Goal: Task Accomplishment & Management: Use online tool/utility

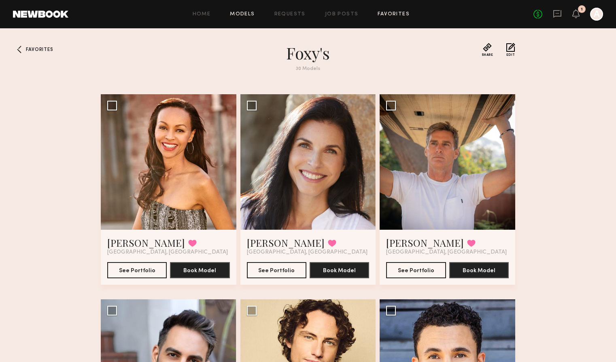
click at [249, 16] on link "Models" at bounding box center [242, 14] width 25 height 5
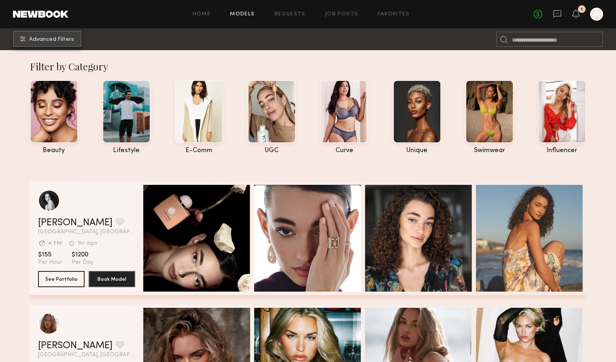
click at [68, 40] on span "Advanced Filters" at bounding box center [51, 40] width 45 height 6
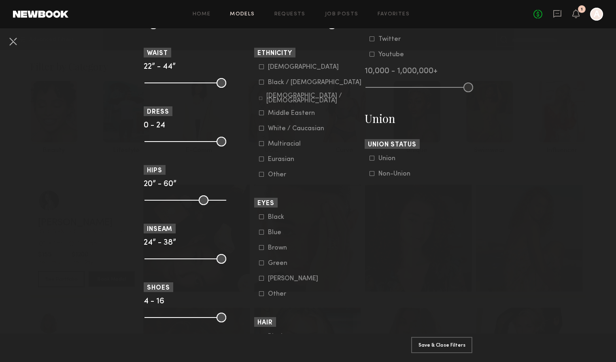
scroll to position [436, 0]
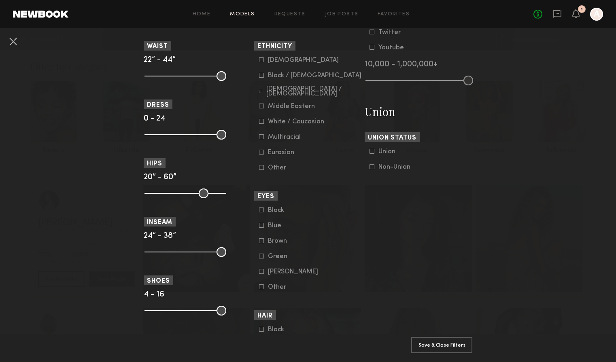
click at [375, 168] on label "Non-Union" at bounding box center [390, 166] width 41 height 5
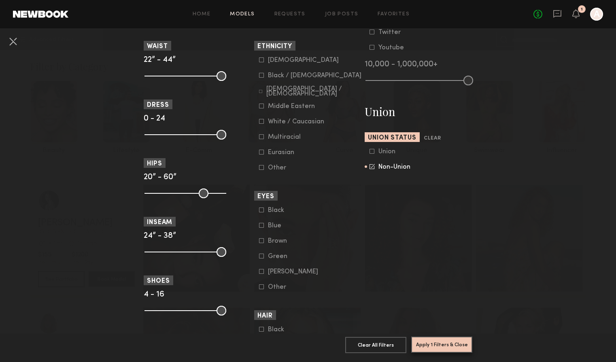
click at [447, 342] on button "Apply 1 Filters & Close" at bounding box center [441, 345] width 61 height 16
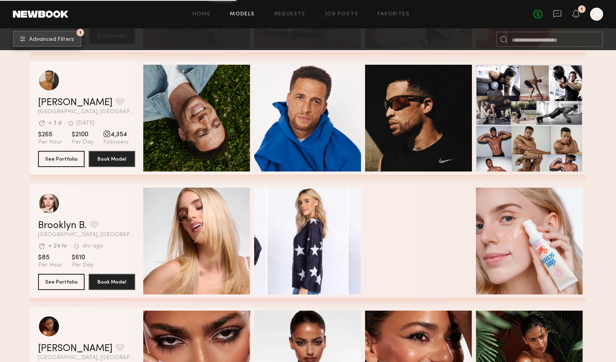
scroll to position [1113, 0]
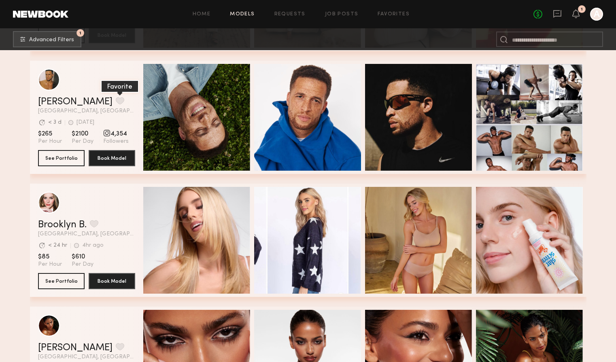
click at [116, 100] on button "grid" at bounding box center [120, 100] width 9 height 7
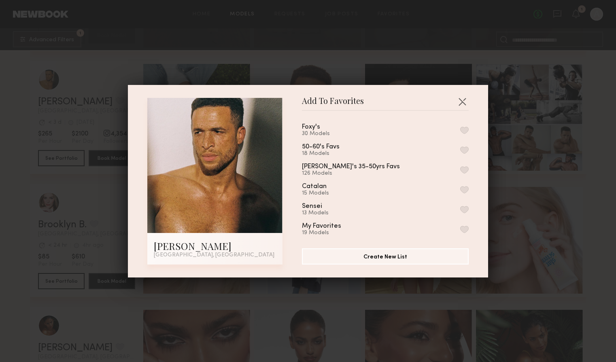
click at [465, 170] on button "button" at bounding box center [464, 169] width 9 height 7
click at [462, 103] on button "button" at bounding box center [462, 101] width 13 height 13
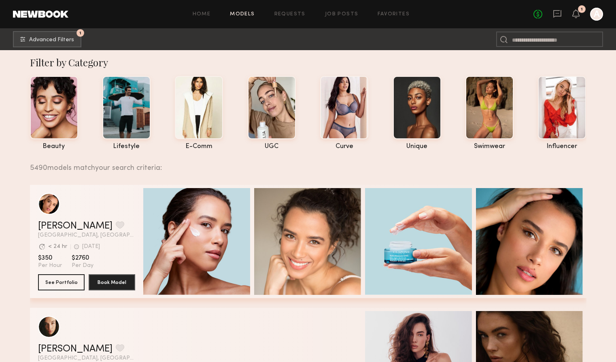
scroll to position [0, 0]
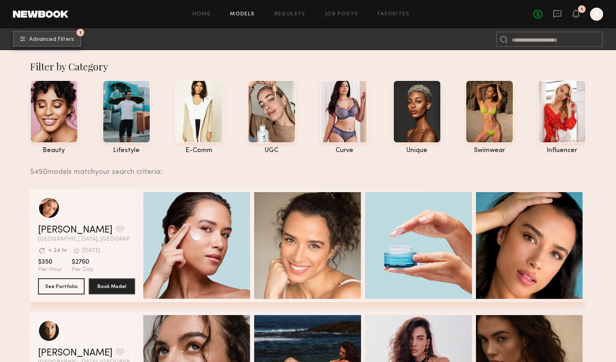
click at [76, 43] on button "1 Advanced Filters" at bounding box center [47, 39] width 68 height 16
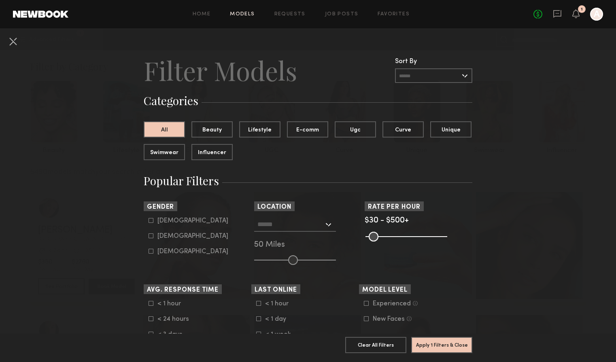
click at [404, 76] on input "text" at bounding box center [433, 75] width 77 height 15
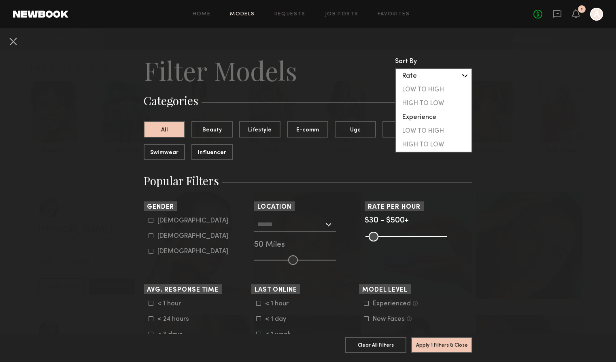
click at [354, 82] on header "Filter Models Sort By Clear Rate LOW TO HIGH HIGH TO LOW Experience LOW TO HIGH…" at bounding box center [308, 70] width 329 height 32
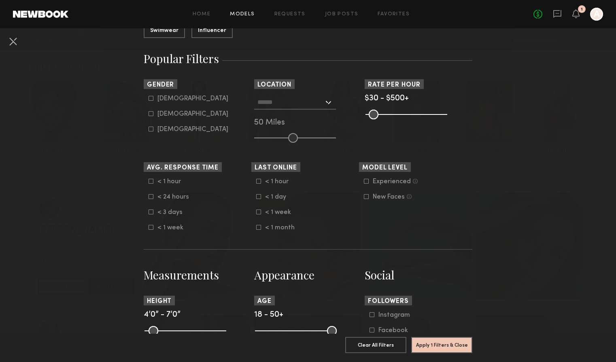
scroll to position [130, 0]
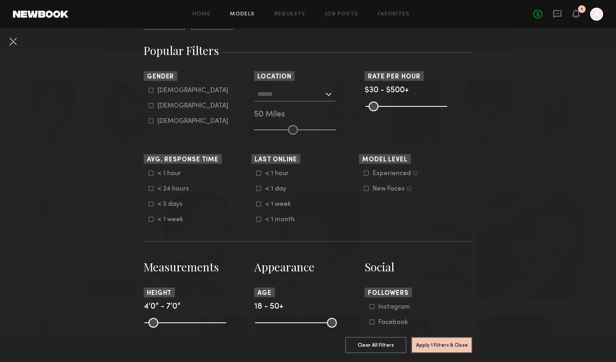
click at [169, 93] on div "[DEMOGRAPHIC_DATA]" at bounding box center [192, 90] width 71 height 5
type input "*"
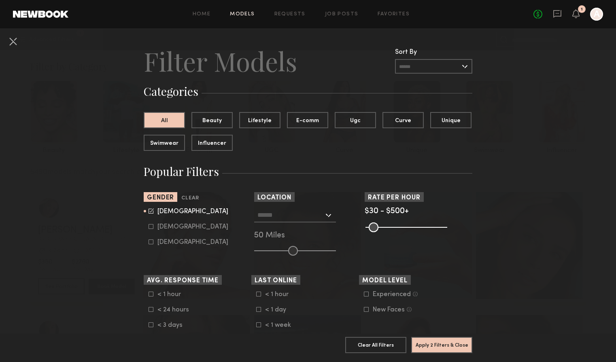
scroll to position [0, 0]
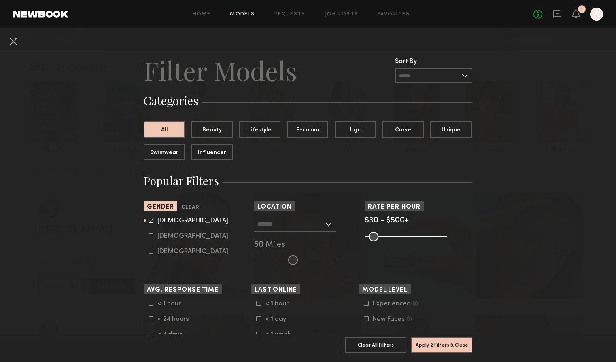
click at [464, 80] on input "text" at bounding box center [433, 75] width 77 height 15
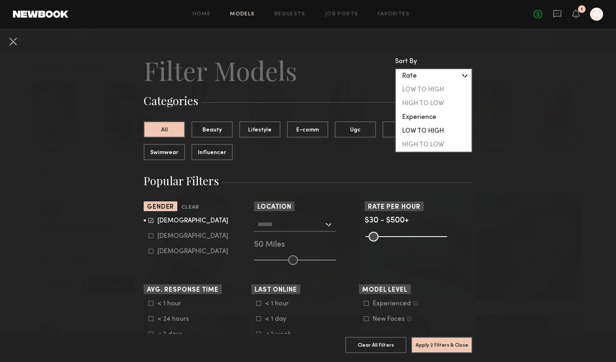
click at [453, 133] on div "LOW TO HIGH" at bounding box center [434, 131] width 76 height 14
type input "**********"
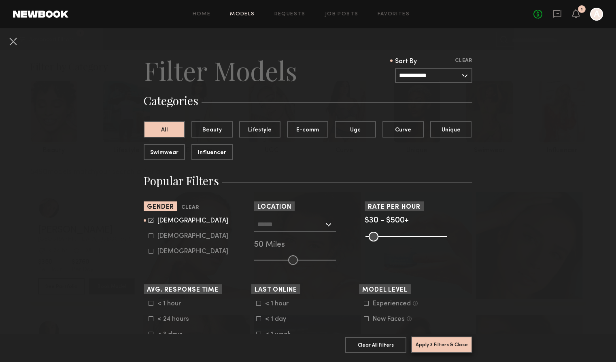
click at [439, 342] on button "Apply 3 Filters & Close" at bounding box center [441, 345] width 61 height 16
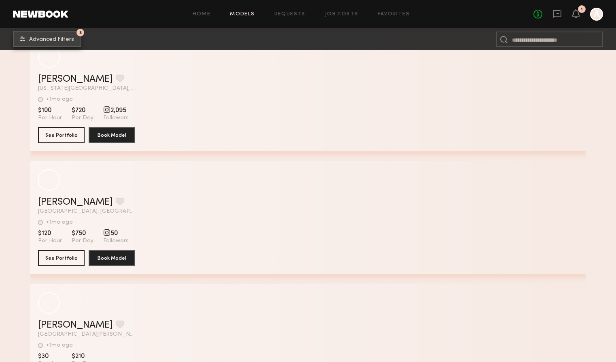
scroll to position [5068, 0]
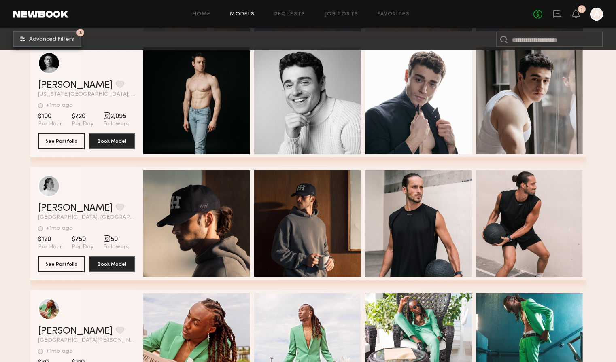
click at [65, 39] on span "Advanced Filters" at bounding box center [51, 40] width 45 height 6
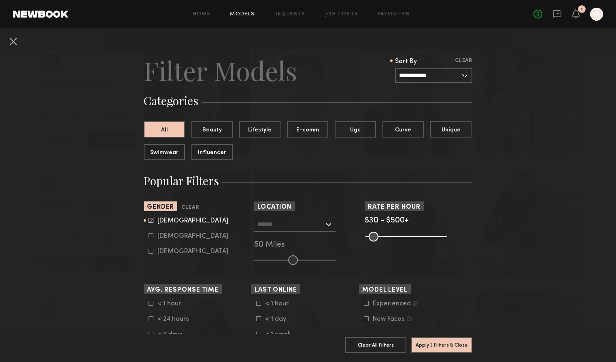
click at [264, 228] on input "text" at bounding box center [290, 224] width 66 height 14
click at [271, 237] on div "Temecula, [GEOGRAPHIC_DATA]" at bounding box center [295, 242] width 80 height 21
type input "**********"
drag, startPoint x: 294, startPoint y: 259, endPoint x: 343, endPoint y: 261, distance: 49.8
type input "***"
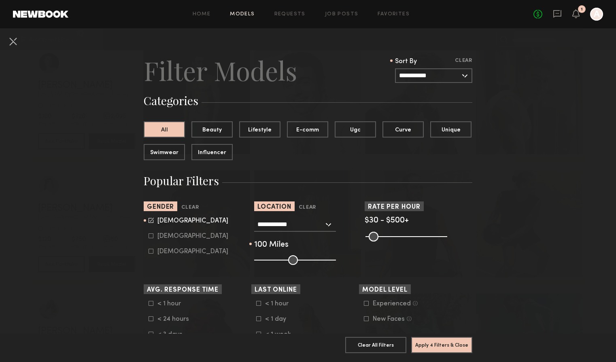
click at [336, 261] on input "range" at bounding box center [295, 260] width 82 height 10
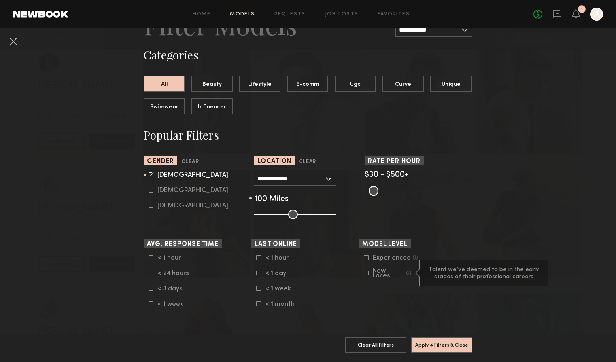
scroll to position [0, 0]
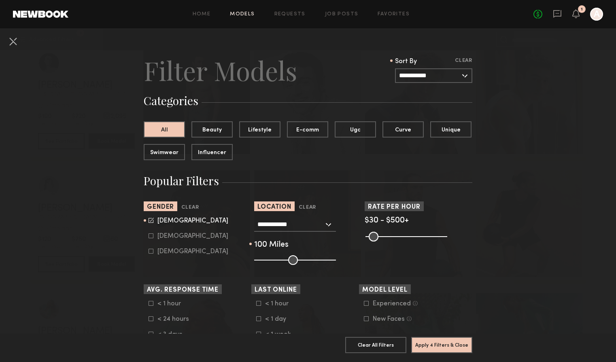
click at [439, 71] on input "**********" at bounding box center [433, 75] width 77 height 15
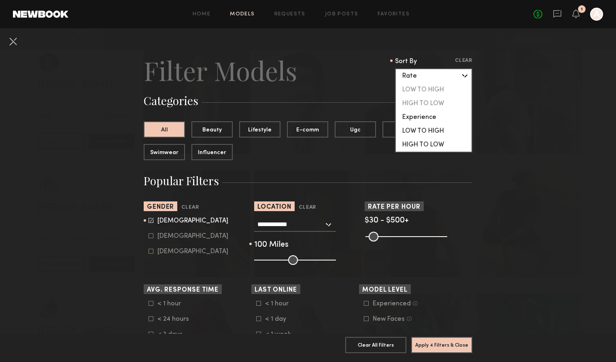
click at [438, 146] on div "HIGH TO LOW" at bounding box center [434, 145] width 76 height 14
type input "**********"
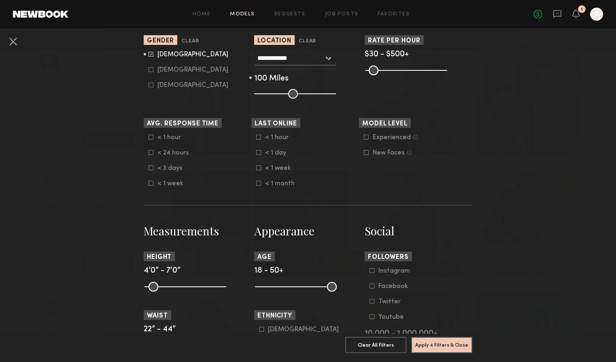
scroll to position [177, 0]
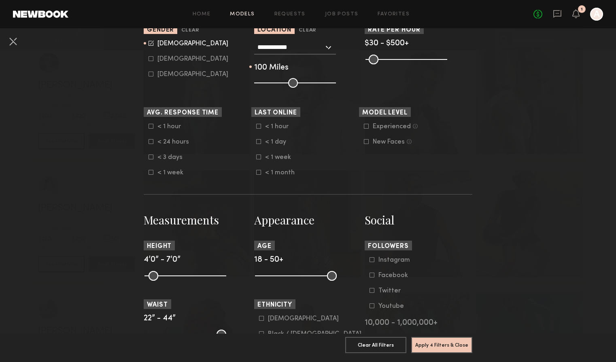
click at [394, 144] on div "New Faces" at bounding box center [389, 142] width 32 height 5
click at [443, 345] on button "Apply 5 Filters & Close" at bounding box center [441, 345] width 61 height 16
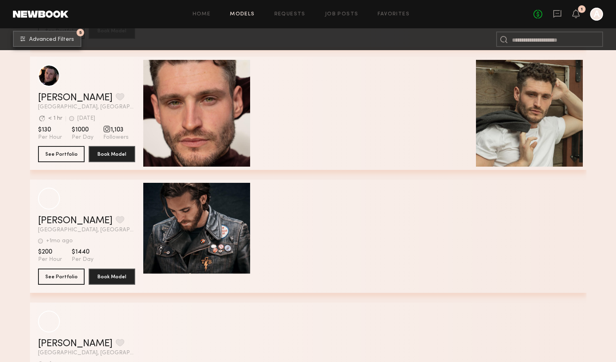
scroll to position [1239, 0]
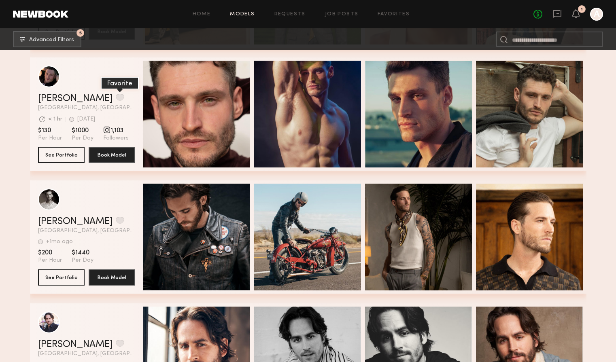
click at [116, 97] on button "grid" at bounding box center [120, 97] width 9 height 7
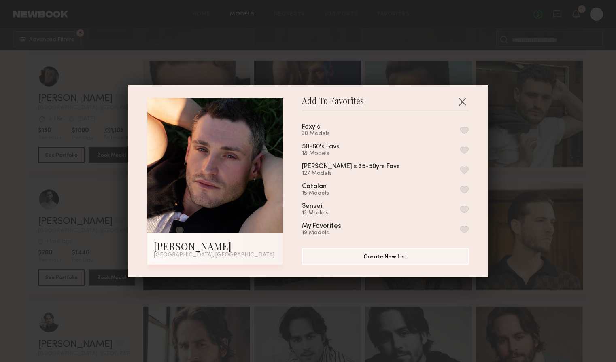
click at [462, 168] on button "button" at bounding box center [464, 169] width 9 height 7
click at [463, 100] on button "button" at bounding box center [462, 101] width 13 height 13
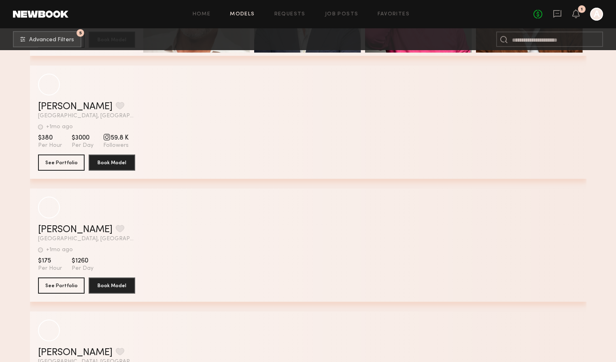
scroll to position [1725, 0]
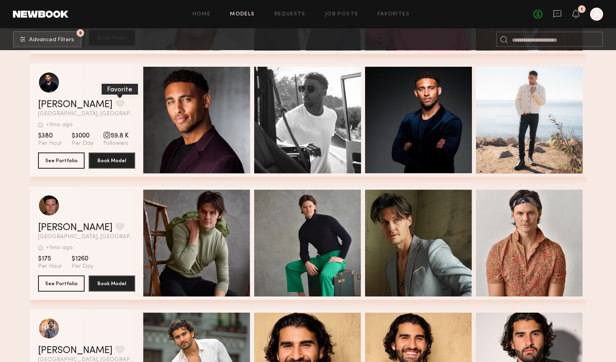
click at [116, 104] on button "grid" at bounding box center [120, 103] width 9 height 7
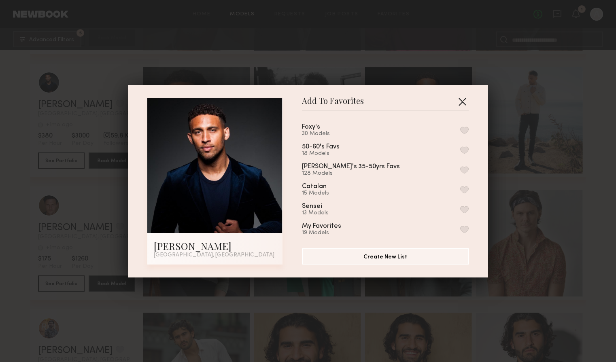
click at [463, 104] on button "button" at bounding box center [462, 101] width 13 height 13
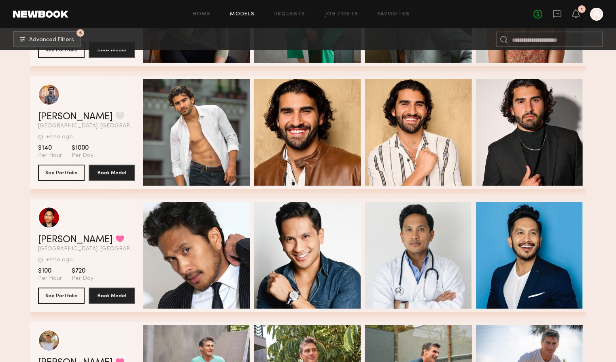
scroll to position [1968, 0]
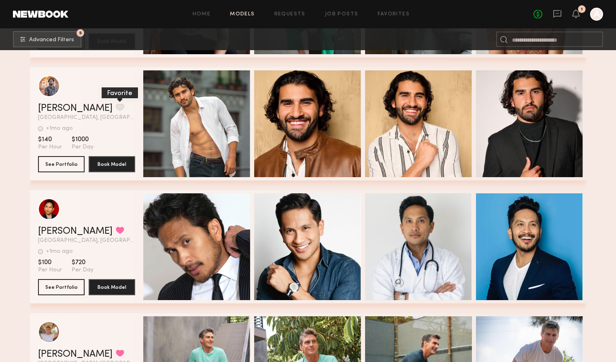
click at [116, 108] on button "grid" at bounding box center [120, 107] width 9 height 7
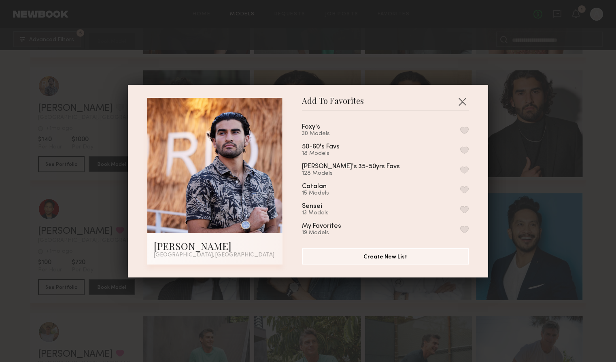
click at [462, 167] on button "button" at bounding box center [464, 169] width 9 height 7
click at [464, 102] on button "button" at bounding box center [462, 101] width 13 height 13
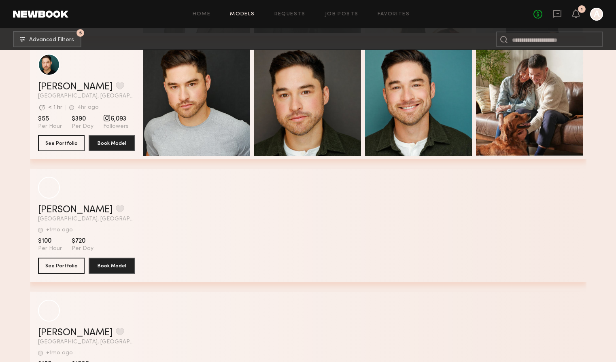
scroll to position [2975, 0]
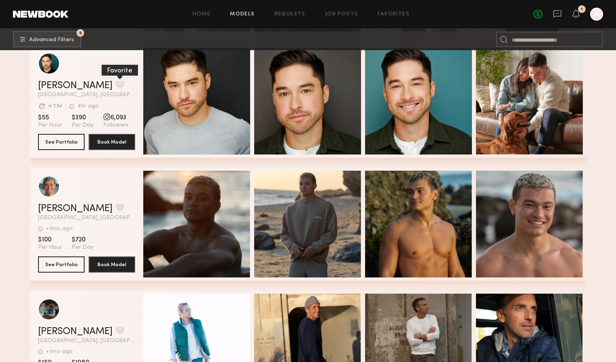
click at [116, 85] on button "grid" at bounding box center [120, 84] width 9 height 7
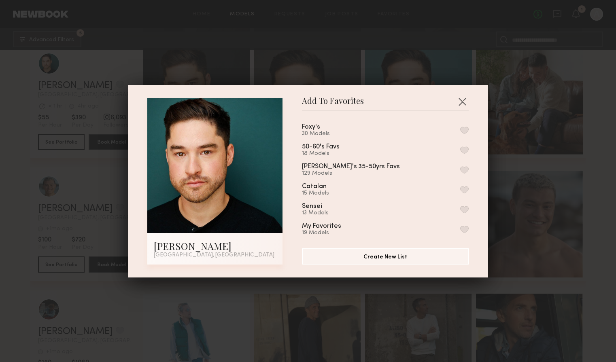
click at [467, 171] on button "button" at bounding box center [464, 169] width 9 height 7
click at [463, 103] on button "button" at bounding box center [462, 101] width 13 height 13
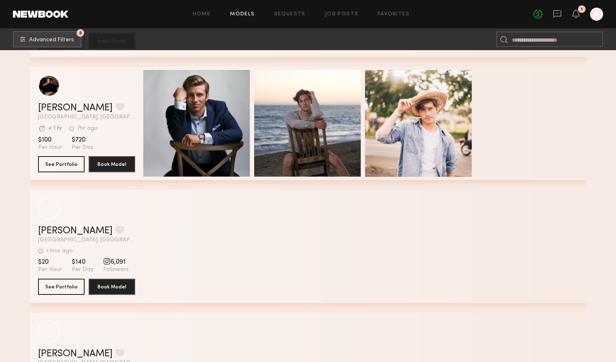
scroll to position [8246, 0]
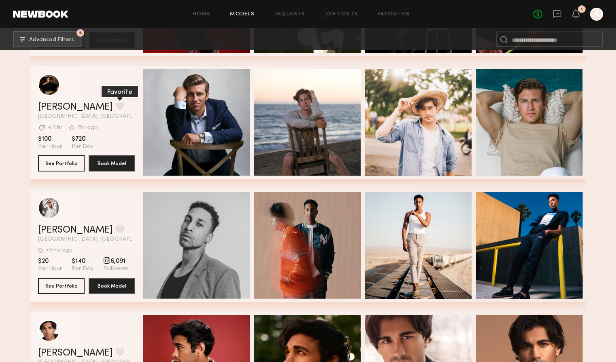
click at [116, 109] on button "grid" at bounding box center [120, 105] width 9 height 7
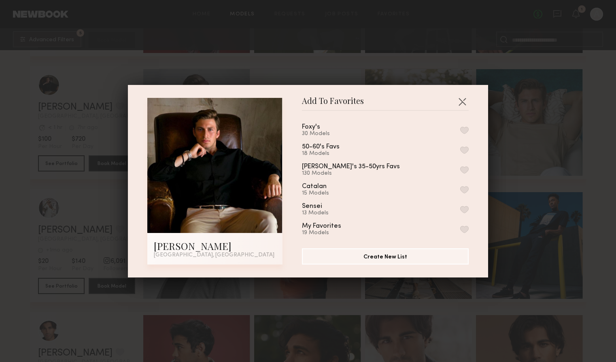
click at [467, 166] on button "button" at bounding box center [464, 169] width 9 height 7
click at [464, 132] on button "button" at bounding box center [464, 130] width 9 height 7
click at [463, 103] on button "button" at bounding box center [462, 101] width 13 height 13
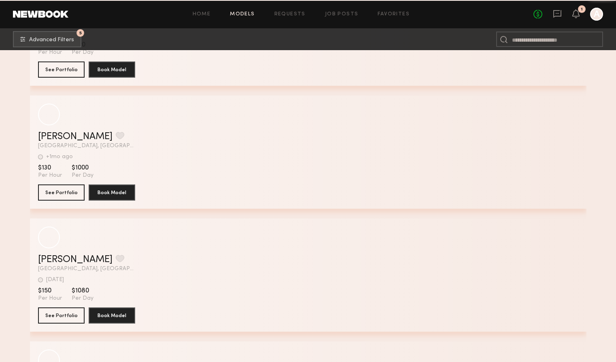
scroll to position [19047, 0]
